Goal: Information Seeking & Learning: Learn about a topic

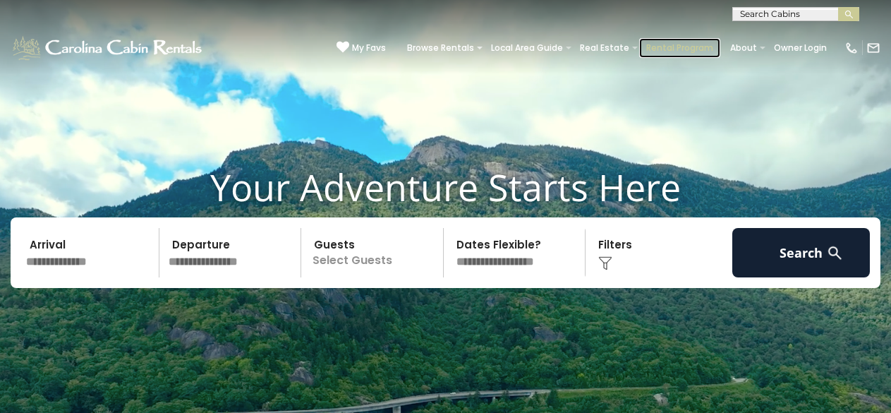
click at [647, 43] on link "Rental Program" at bounding box center [679, 48] width 81 height 20
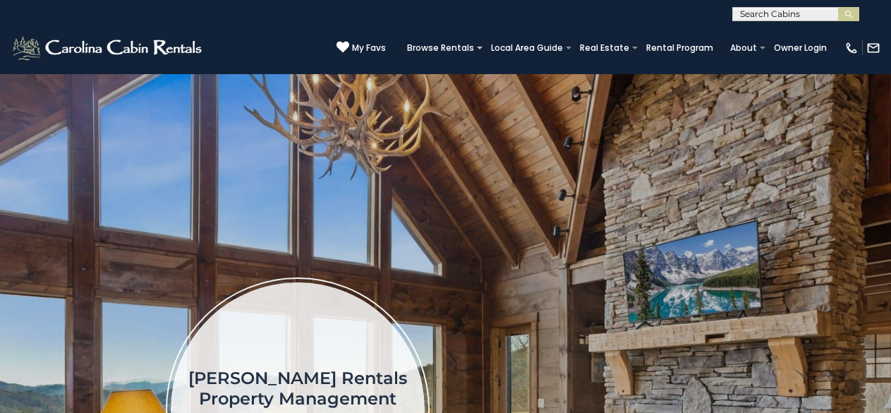
scroll to position [11, 0]
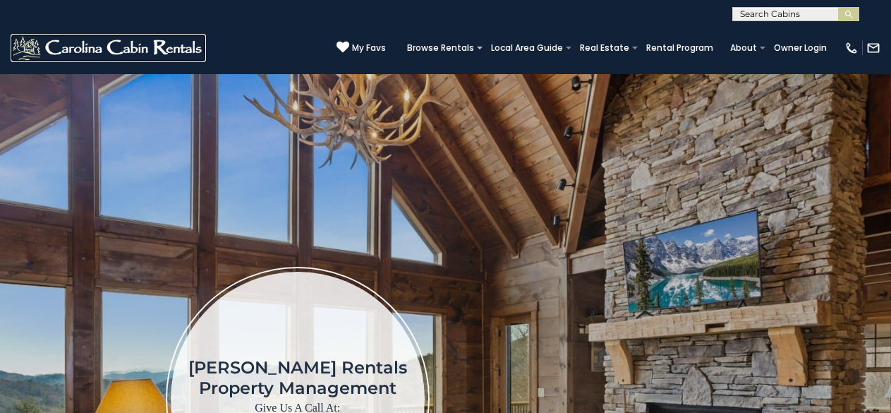
click at [37, 40] on img at bounding box center [109, 48] width 196 height 28
